Goal: Obtain resource: Obtain resource

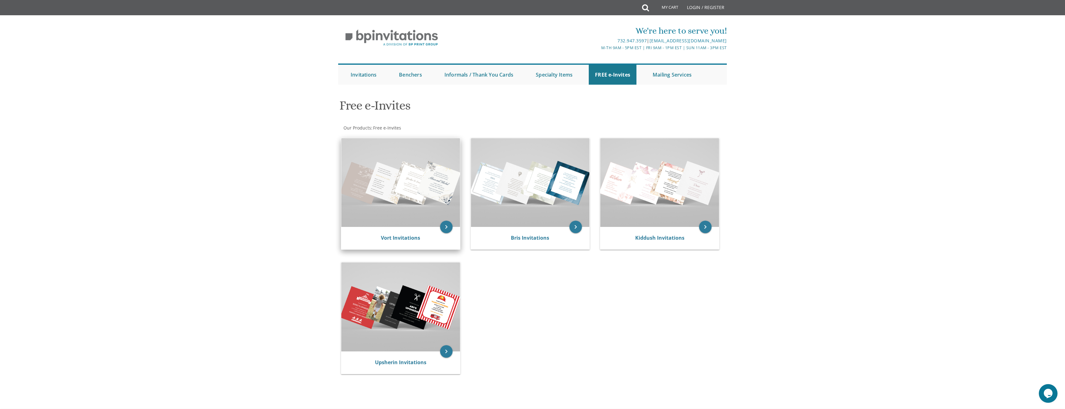
click at [407, 179] on img at bounding box center [400, 182] width 119 height 89
click at [427, 191] on img at bounding box center [400, 182] width 119 height 89
click at [444, 227] on icon "keyboard_arrow_right" at bounding box center [446, 227] width 12 height 12
click at [379, 179] on img at bounding box center [400, 182] width 119 height 89
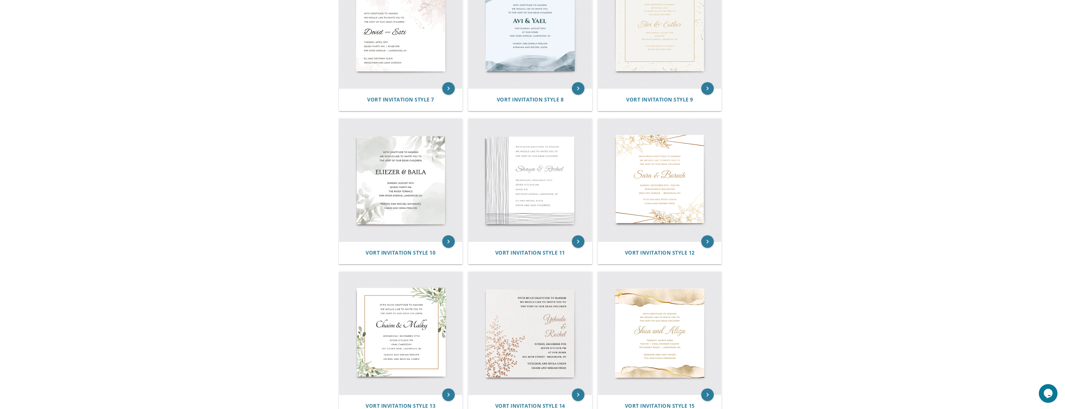
scroll to position [499, 0]
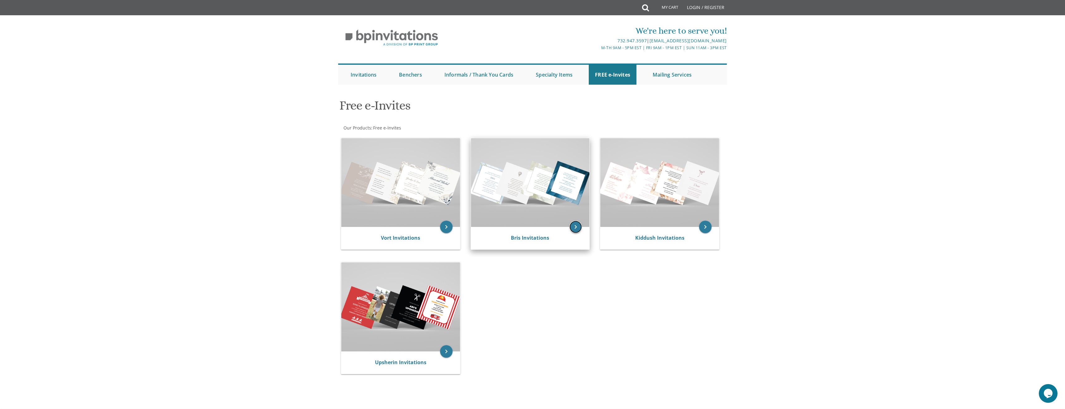
click at [571, 227] on icon "keyboard_arrow_right" at bounding box center [575, 227] width 12 height 12
click at [558, 194] on img at bounding box center [530, 182] width 119 height 89
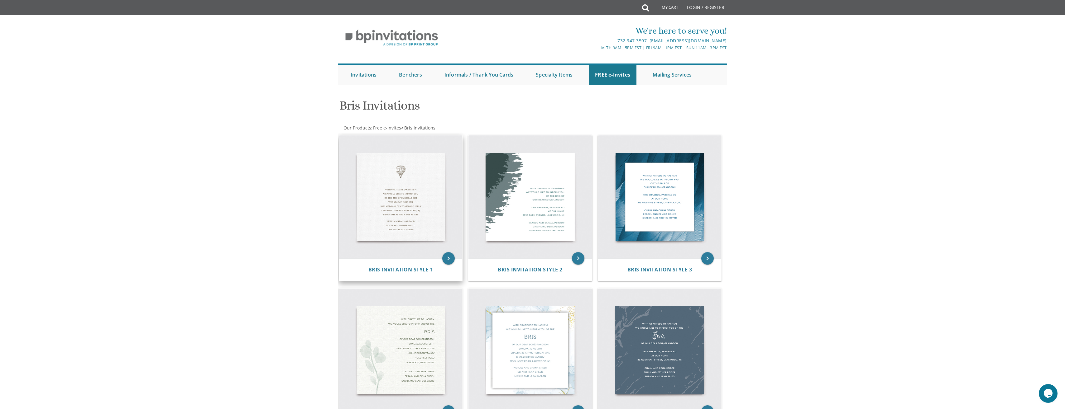
click at [397, 217] on img at bounding box center [400, 197] width 123 height 123
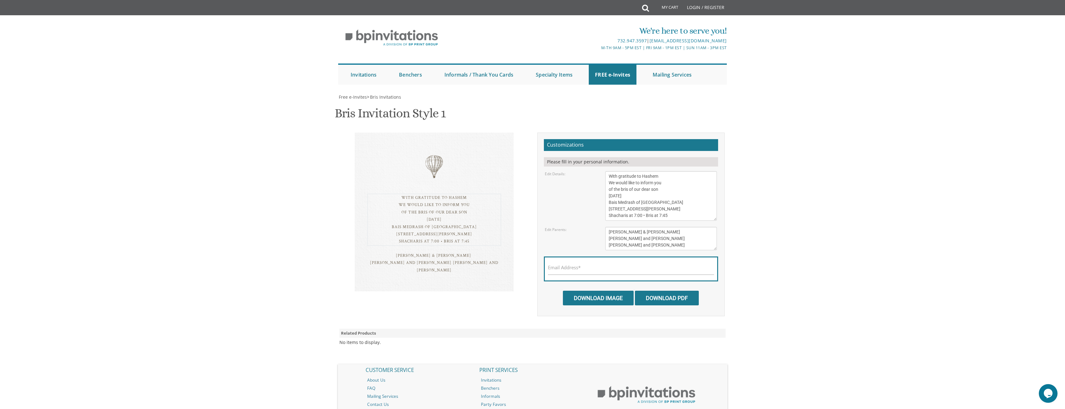
click at [637, 205] on textarea "With gratitude to Hashem We would like to inform you of the bris of our dear so…" at bounding box center [661, 196] width 112 height 50
click at [582, 139] on h2 "Customizations" at bounding box center [631, 145] width 174 height 12
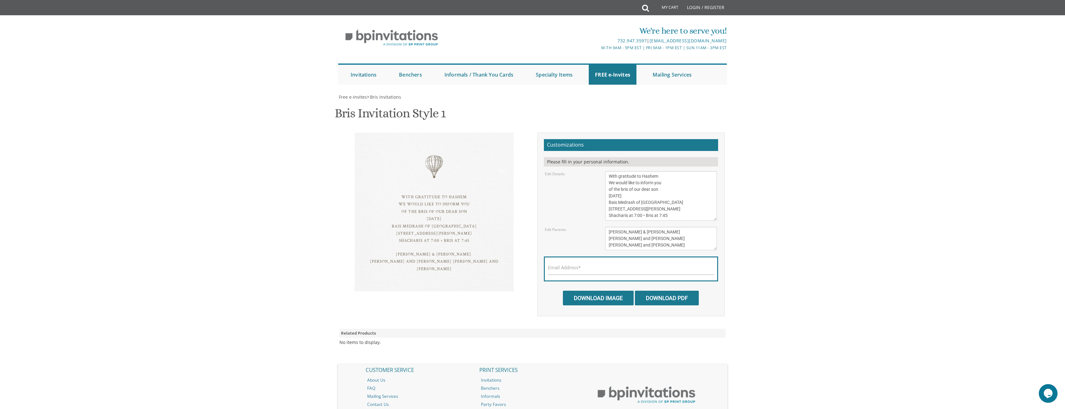
click at [582, 139] on h2 "Customizations" at bounding box center [631, 145] width 174 height 12
click at [508, 240] on div "With gratitude to Hashem We would like to inform you of the bris of our dear so…" at bounding box center [532, 225] width 393 height 184
click at [589, 291] on input "Download Image" at bounding box center [598, 298] width 71 height 15
click at [597, 257] on div "Email Address*" at bounding box center [631, 269] width 174 height 25
click at [582, 267] on input "Email Address*" at bounding box center [631, 271] width 166 height 8
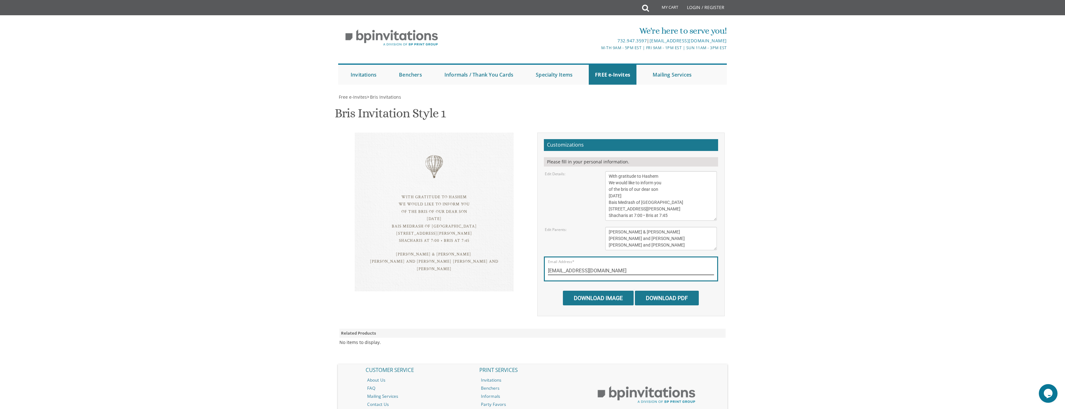
type input "adinazahav@gmail.com"
click at [772, 266] on body "My Cart Total: View Cart Item(s) Submit My Cart Total: View Cart Item(s) Login …" at bounding box center [532, 241] width 1065 height 482
click at [669, 291] on input "Download PDF" at bounding box center [667, 298] width 64 height 15
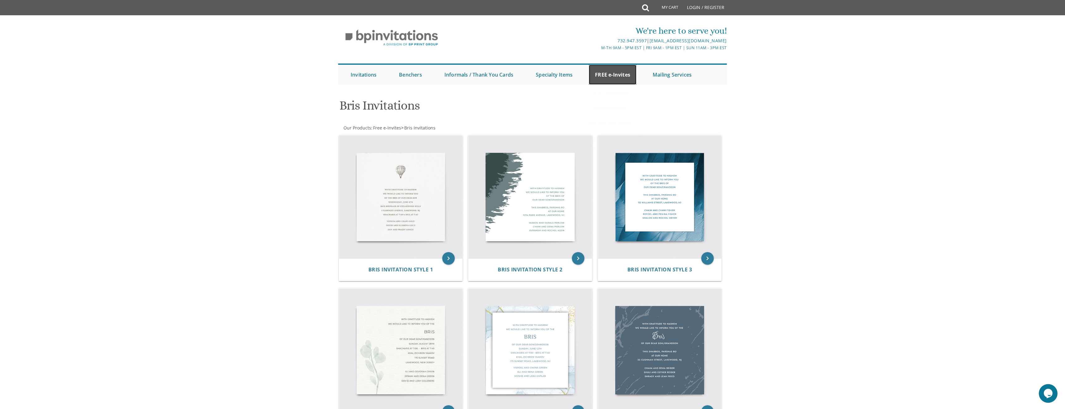
click at [607, 72] on link "FREE e-Invites" at bounding box center [613, 75] width 48 height 20
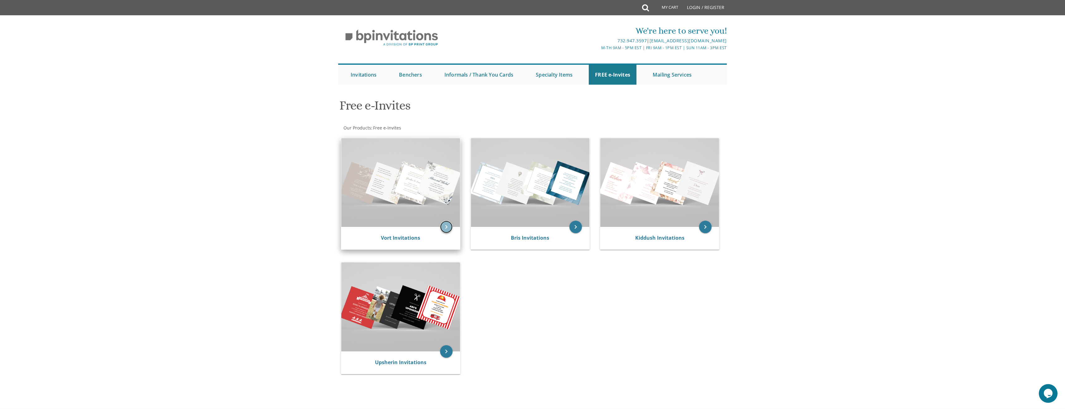
click at [444, 228] on icon "keyboard_arrow_right" at bounding box center [446, 227] width 12 height 12
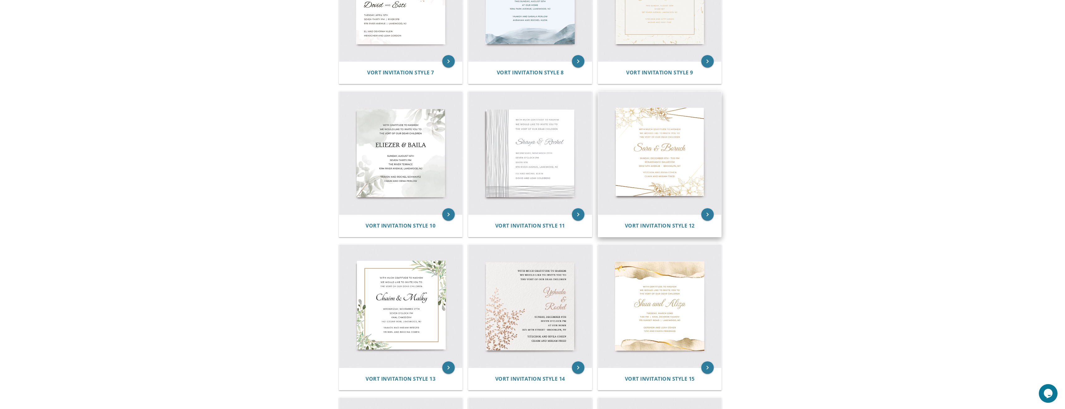
scroll to position [530, 0]
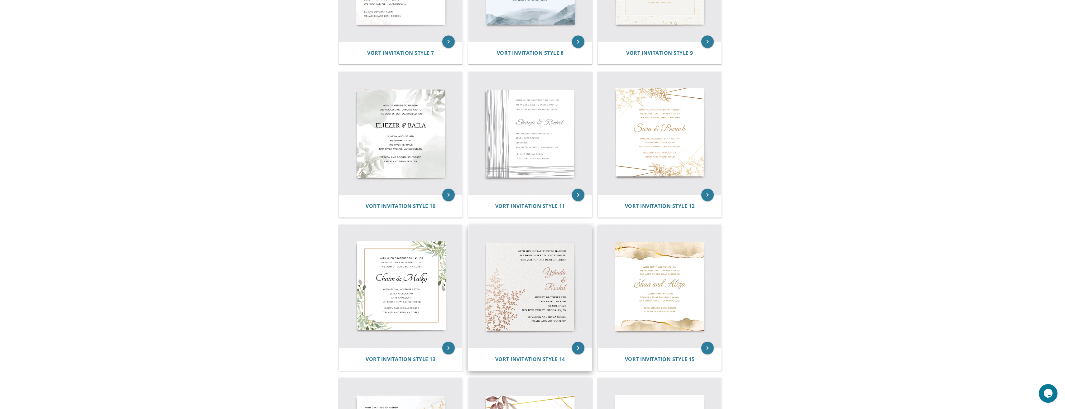
click at [533, 298] on img at bounding box center [529, 286] width 123 height 123
click at [579, 349] on icon "keyboard_arrow_right" at bounding box center [578, 348] width 12 height 12
click at [574, 350] on icon "keyboard_arrow_right" at bounding box center [578, 348] width 12 height 12
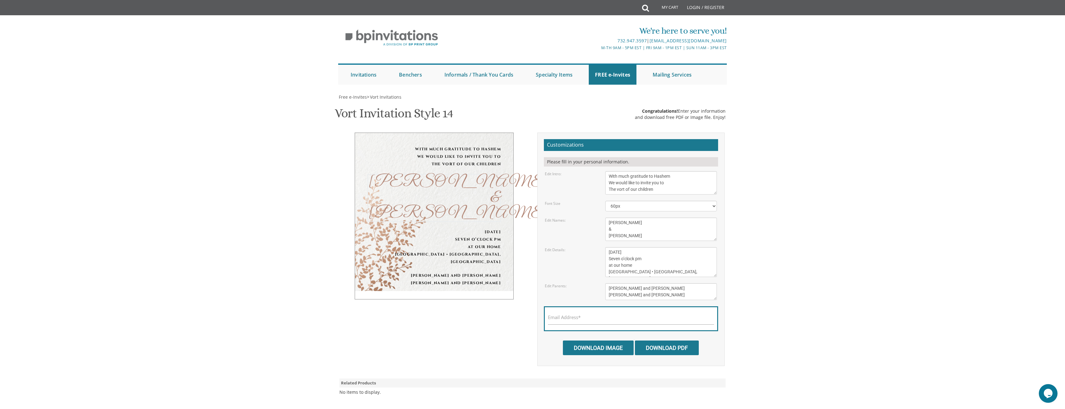
drag, startPoint x: 629, startPoint y: 238, endPoint x: 604, endPoint y: 221, distance: 30.8
click at [604, 221] on div "[PERSON_NAME] & [PERSON_NAME]" at bounding box center [660, 229] width 121 height 23
type textarea "Moshe"
click at [848, 239] on body "My Cart Total: View Cart Item(s) Submit My Cart Total: View Cart Item(s) Login …" at bounding box center [532, 266] width 1065 height 532
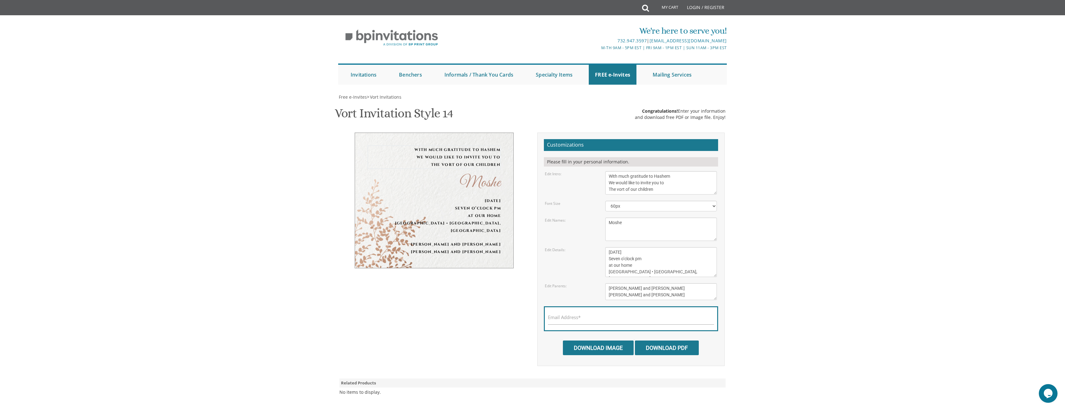
click at [619, 191] on textarea "With much gratitude to Hashem We would like to invite you to The vort of our ch…" at bounding box center [661, 182] width 112 height 23
click at [654, 190] on textarea "With much gratitude to Hashem We would like to invite you to The vort of our ch…" at bounding box center [661, 182] width 112 height 23
type textarea "With much gratitude to Hashem We would like to invite you to The bar mitzva of …"
click at [817, 192] on body "My Cart Total: View Cart Item(s) Submit My Cart Total: View Cart Item(s) Login …" at bounding box center [532, 266] width 1065 height 532
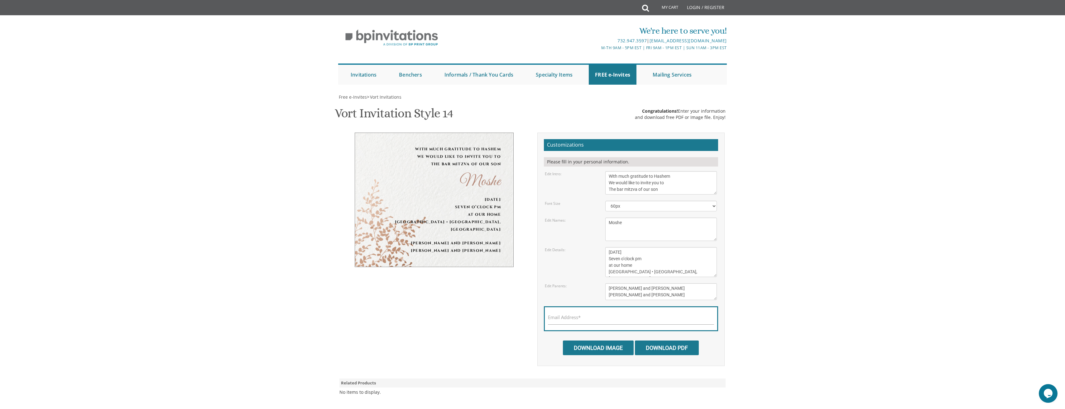
scroll to position [62, 0]
drag, startPoint x: 661, startPoint y: 232, endPoint x: 600, endPoint y: 224, distance: 61.3
click at [600, 284] on div "Edit Parents: [PERSON_NAME] and [PERSON_NAME] [PERSON_NAME] and [PERSON_NAME]" at bounding box center [630, 292] width 181 height 17
type textarea "Avrumi and [PERSON_NAME]"
click at [772, 230] on body "My Cart Total: View Cart Item(s) Submit My Cart Total: View Cart Item(s) Login …" at bounding box center [532, 266] width 1065 height 532
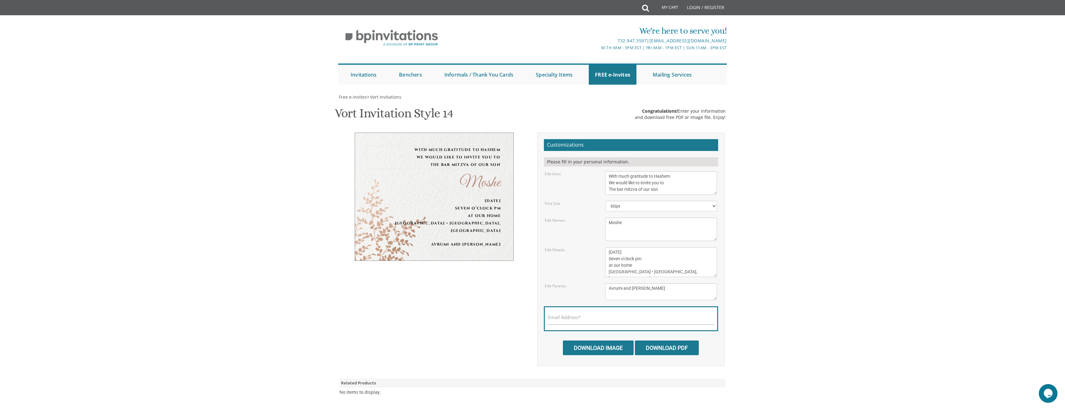
drag, startPoint x: 670, startPoint y: 115, endPoint x: 596, endPoint y: 113, distance: 74.2
click at [596, 171] on div "Edit Intro: With much gratitude to Hashem We would like to invite you to The vo…" at bounding box center [630, 182] width 181 height 23
paste textarea "ברוב שבח והודאה להשם יתברך"
type textarea "ברוב שבח והודאה להשם יתברך We would like to invite you to The bar mitzva of our…"
click at [811, 150] on body "My Cart Total: View Cart Item(s) Submit My Cart Total: View Cart Item(s) Login …" at bounding box center [532, 266] width 1065 height 532
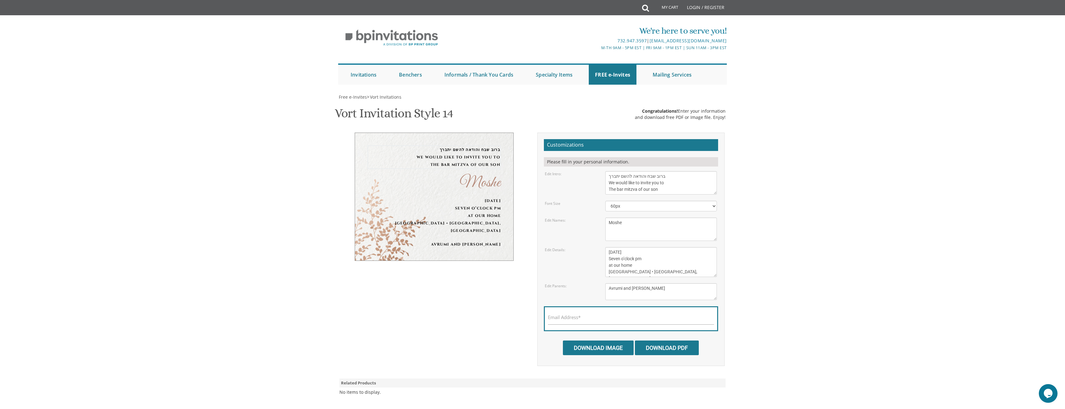
drag, startPoint x: 673, startPoint y: 114, endPoint x: 605, endPoint y: 112, distance: 68.6
click at [605, 171] on div "With much gratitude to Hashem We would like to invite you to The vort of our ch…" at bounding box center [660, 182] width 121 height 23
click at [708, 201] on select "40px 50px 60px 70px 80px" at bounding box center [661, 206] width 112 height 11
click at [605, 201] on select "40px 50px 60px 70px 80px" at bounding box center [661, 206] width 112 height 11
click at [811, 182] on body "My Cart Total: View Cart Item(s) Submit My Cart Total: View Cart Item(s) Login …" at bounding box center [532, 266] width 1065 height 532
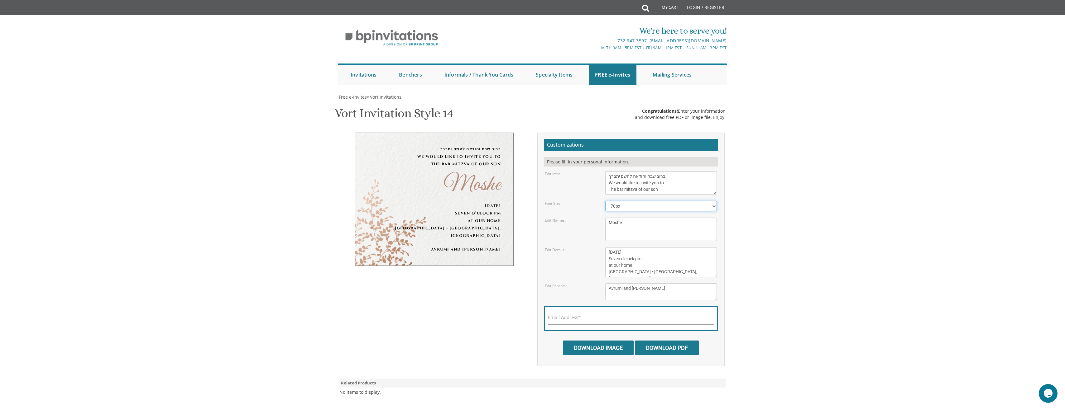
click at [710, 201] on select "40px 50px 60px 70px 80px" at bounding box center [661, 206] width 112 height 11
click at [605, 201] on select "40px 50px 60px 70px 80px" at bounding box center [661, 206] width 112 height 11
click at [804, 177] on body "My Cart Total: View Cart Item(s) Submit My Cart Total: View Cart Item(s) Login …" at bounding box center [532, 266] width 1065 height 532
click at [623, 201] on select "40px 50px 60px 70px 80px" at bounding box center [661, 206] width 112 height 11
click at [605, 201] on select "40px 50px 60px 70px 80px" at bounding box center [661, 206] width 112 height 11
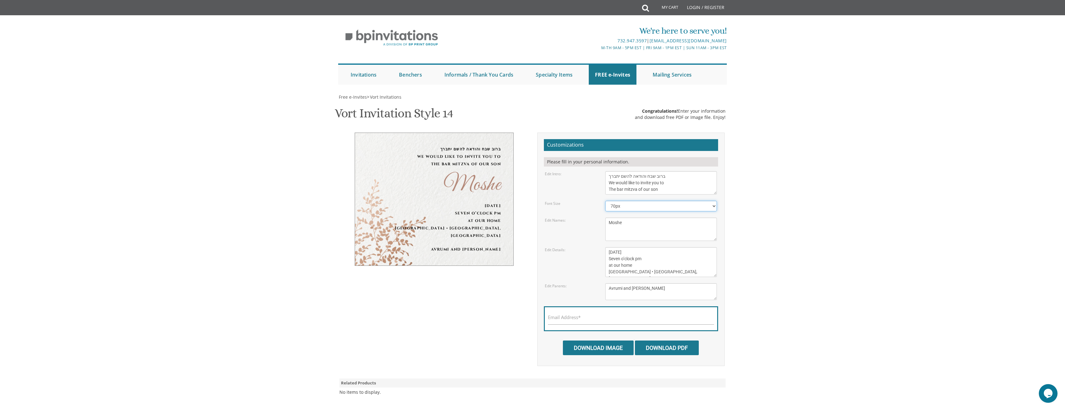
click at [623, 201] on select "40px 50px 60px 70px 80px" at bounding box center [661, 206] width 112 height 11
select select "80px"
click at [605, 201] on select "40px 50px 60px 70px 80px" at bounding box center [661, 206] width 112 height 11
click at [626, 201] on select "40px 50px 60px 70px 80px" at bounding box center [661, 206] width 112 height 11
click at [605, 201] on select "40px 50px 60px 70px 80px" at bounding box center [661, 206] width 112 height 11
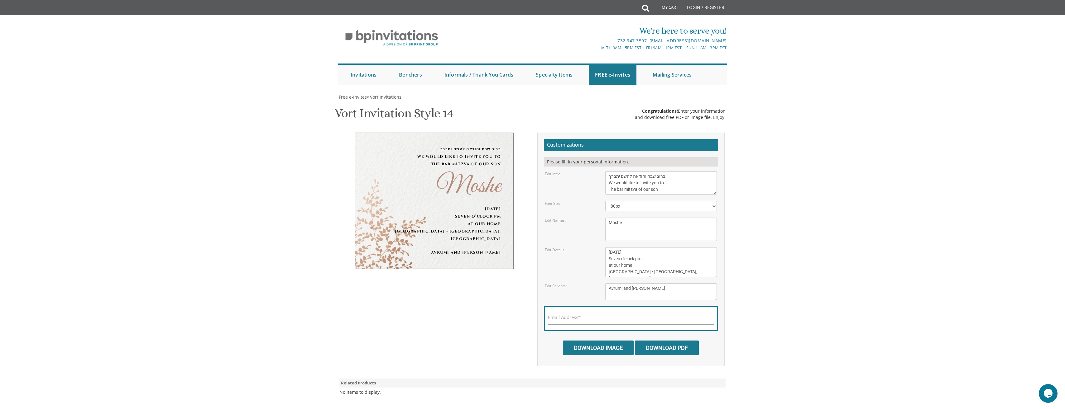
click at [881, 213] on body "My Cart Total: View Cart Item(s) Submit My Cart Total: View Cart Item(s) Login …" at bounding box center [532, 266] width 1065 height 532
click at [671, 171] on textarea "With much gratitude to Hashem We would like to invite you to The vort of our ch…" at bounding box center [661, 182] width 112 height 23
click at [609, 171] on textarea "With much gratitude to Hashem We would like to invite you to The vort of our ch…" at bounding box center [661, 182] width 112 height 23
click at [820, 129] on body "My Cart Total: View Cart Item(s) Submit My Cart Total: View Cart Item(s) Login …" at bounding box center [532, 266] width 1065 height 532
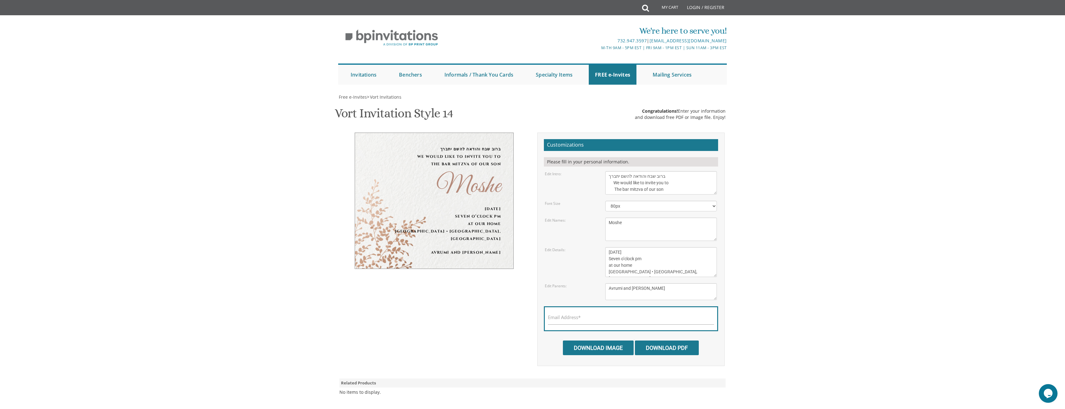
click at [615, 171] on textarea "With much gratitude to Hashem We would like to invite you to The vort of our ch…" at bounding box center [661, 182] width 112 height 23
click at [616, 171] on textarea "With much gratitude to Hashem We would like to invite you to The vort of our ch…" at bounding box center [661, 182] width 112 height 23
click at [608, 171] on textarea "With much gratitude to Hashem We would like to invite you to The vort of our ch…" at bounding box center [661, 182] width 112 height 23
type textarea "ברוב שבח והודאה להשם יתב We would like to invite you to The bar mitzva of our s…"
click at [777, 234] on body "My Cart Total: View Cart Item(s) Submit My Cart Total: View Cart Item(s) Login …" at bounding box center [532, 266] width 1065 height 532
